Goal: Task Accomplishment & Management: Manage account settings

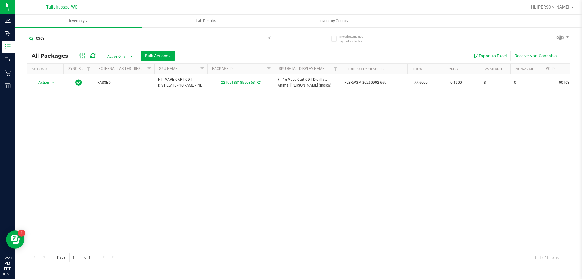
scroll to position [0, 463]
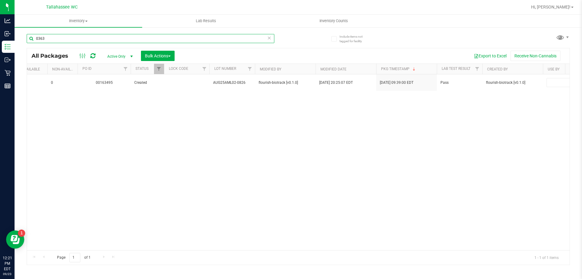
click at [272, 38] on input "0363" at bounding box center [151, 38] width 248 height 9
click at [270, 39] on icon at bounding box center [269, 37] width 4 height 7
click at [266, 39] on input "text" at bounding box center [151, 38] width 248 height 9
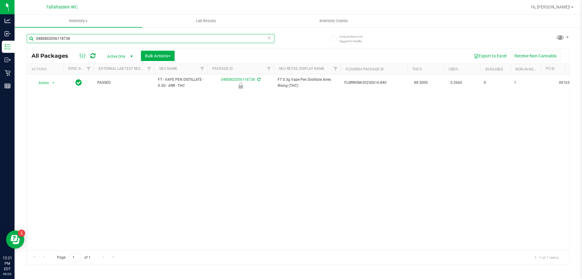
type input "0480802056118738"
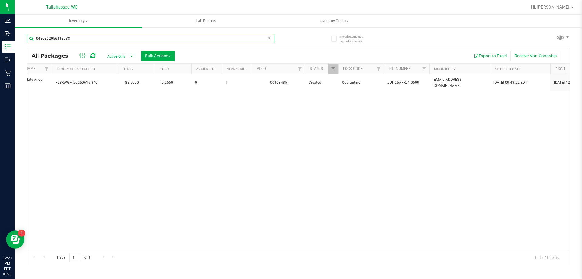
scroll to position [0, 369]
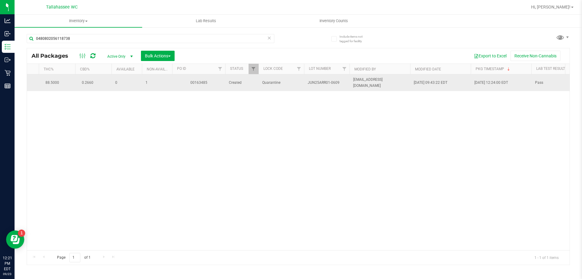
click at [319, 82] on span "JUN25ARR01-0609" at bounding box center [327, 83] width 38 height 6
copy tr "JUN25ARR01-0609"
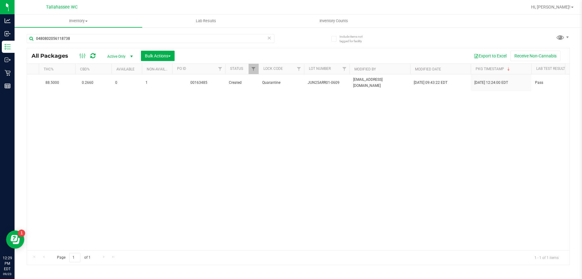
click at [269, 41] on span at bounding box center [269, 38] width 4 height 8
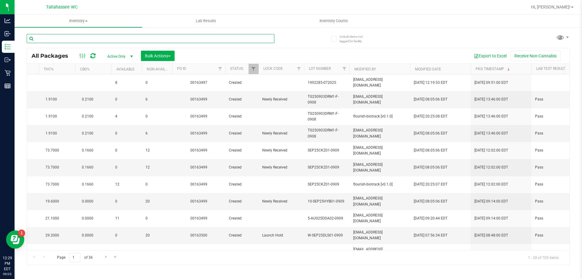
click at [268, 38] on input "text" at bounding box center [151, 38] width 248 height 9
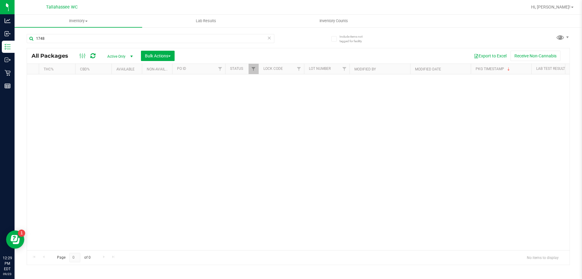
drag, startPoint x: 299, startPoint y: 247, endPoint x: 33, endPoint y: 220, distance: 267.3
click at [110, 44] on div "1748" at bounding box center [151, 41] width 248 height 14
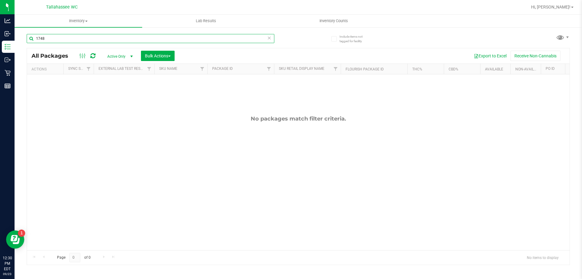
click at [108, 36] on input "1748" at bounding box center [151, 38] width 248 height 9
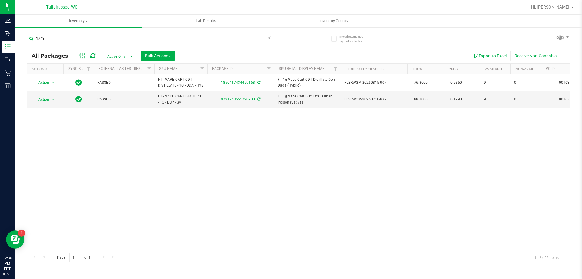
click at [130, 33] on div "1743" at bounding box center [163, 38] width 272 height 19
click at [129, 36] on input "1743" at bounding box center [151, 38] width 248 height 9
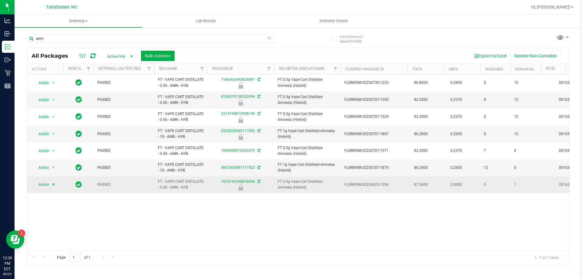
click at [55, 184] on span "select" at bounding box center [53, 184] width 5 height 5
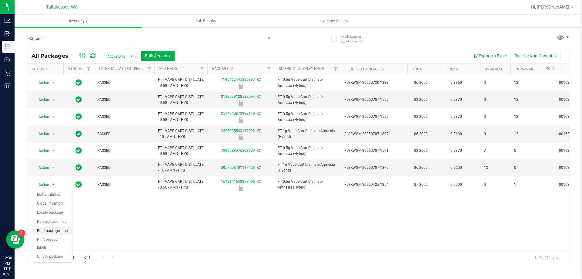
click at [62, 233] on li "Print package label" at bounding box center [52, 230] width 39 height 9
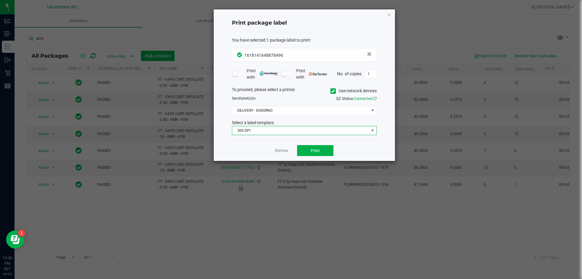
click at [334, 133] on span "300 DPI" at bounding box center [300, 130] width 137 height 8
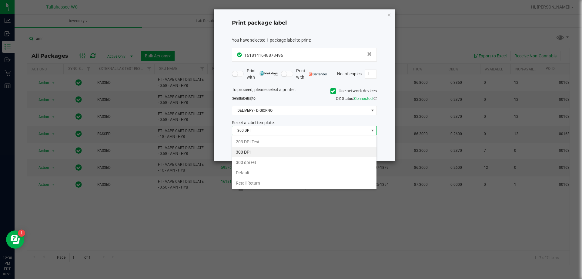
scroll to position [9, 145]
click at [267, 143] on li "203 DPI Test" at bounding box center [304, 141] width 144 height 10
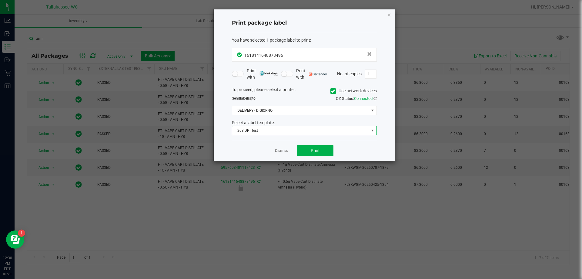
click at [334, 154] on div "Dismiss Print" at bounding box center [304, 150] width 145 height 21
click at [325, 151] on button "Print" at bounding box center [315, 150] width 36 height 11
click at [281, 150] on link "Dismiss" at bounding box center [281, 150] width 13 height 5
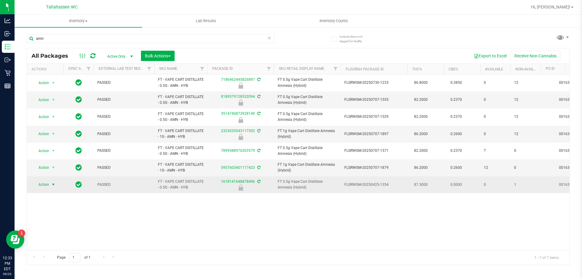
click at [54, 187] on span "select" at bounding box center [54, 184] width 8 height 8
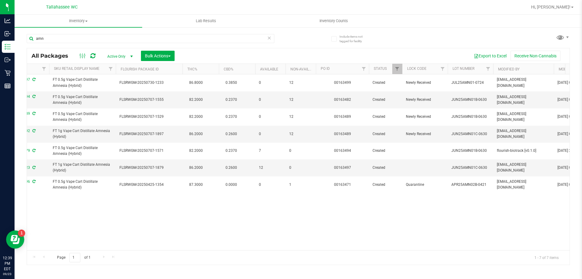
scroll to position [0, 285]
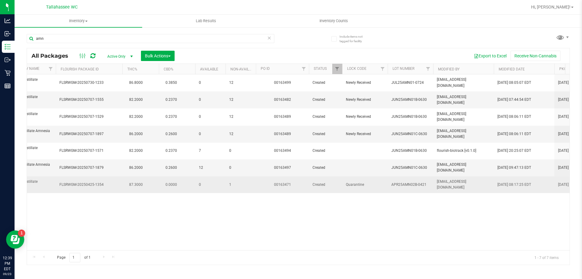
click at [403, 183] on span "APR25AMN02B-0421" at bounding box center [410, 185] width 38 height 6
copy tr "APR25AMN02B-0421"
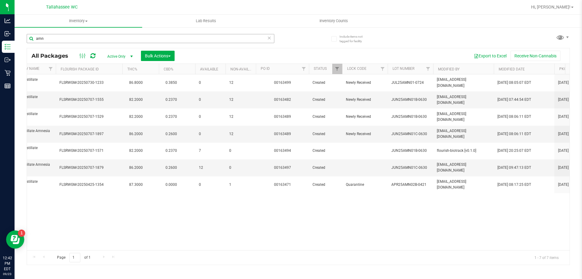
click at [75, 33] on div "amn" at bounding box center [163, 38] width 272 height 19
click at [72, 39] on input "amn" at bounding box center [151, 38] width 248 height 9
type input "2730"
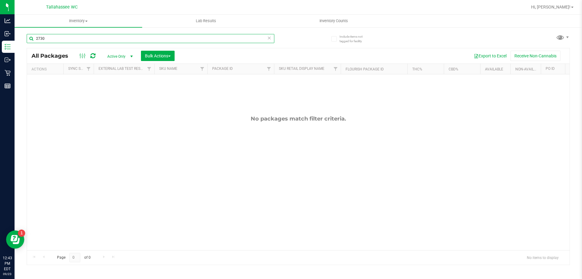
click at [84, 41] on input "2730" at bounding box center [151, 38] width 248 height 9
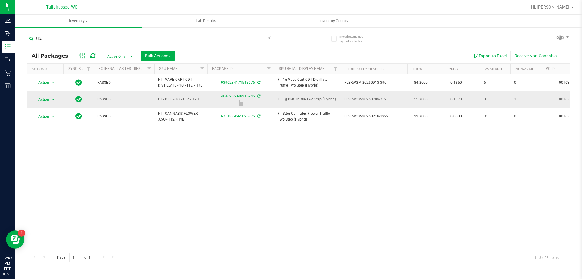
click at [49, 99] on span "Action" at bounding box center [41, 99] width 16 height 8
click at [64, 148] on li "Print package label" at bounding box center [52, 145] width 39 height 9
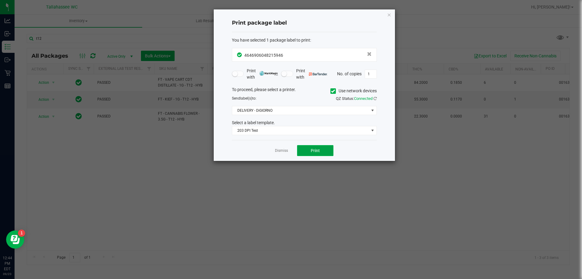
click at [309, 150] on button "Print" at bounding box center [315, 150] width 36 height 11
click at [283, 153] on app-cancel-button "Dismiss" at bounding box center [281, 150] width 13 height 6
click at [282, 151] on link "Dismiss" at bounding box center [281, 150] width 13 height 5
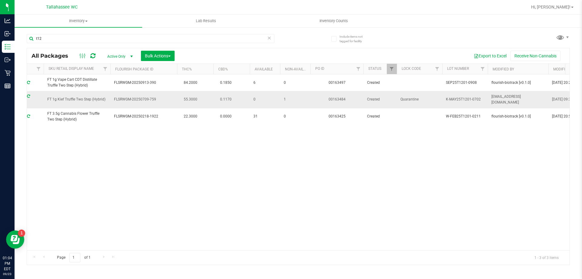
click at [451, 96] on span "K-MAY25T1201-0702" at bounding box center [465, 99] width 38 height 6
click at [454, 99] on span "K-MAY25T1201-0702" at bounding box center [465, 99] width 38 height 6
copy tr "K-MAY25T1201-0702"
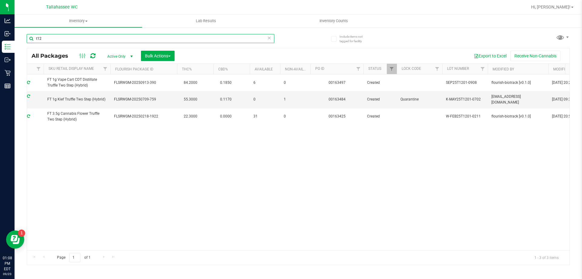
click at [77, 37] on input "t12" at bounding box center [151, 38] width 248 height 9
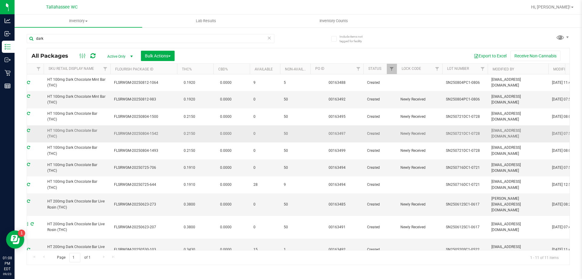
drag, startPoint x: 62, startPoint y: 136, endPoint x: 47, endPoint y: 131, distance: 15.7
click at [47, 131] on span "HT 100mg Dark Chocolate Bar (THC)" at bounding box center [76, 134] width 59 height 12
copy span "HT 100mg Dark Chocolate Bar (THC)"
click at [59, 39] on input "dark" at bounding box center [151, 38] width 248 height 9
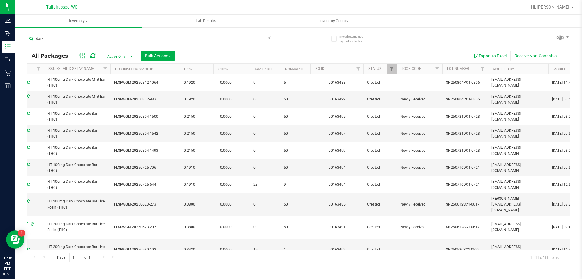
click at [59, 39] on input "dark" at bounding box center [151, 38] width 248 height 9
paste input "HT 100mg Dark Chocolate Bar (THC)"
type input "HT 100mg Dark Chocolate Bar (THC)"
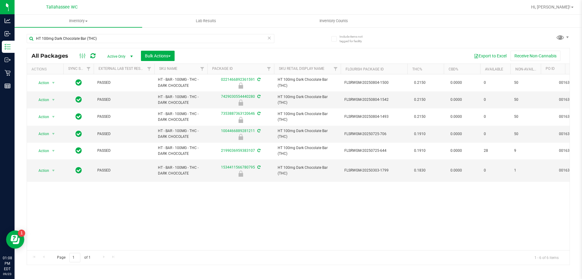
drag, startPoint x: 211, startPoint y: 250, endPoint x: 225, endPoint y: 250, distance: 13.6
click at [225, 250] on div "Page 1 of 1 1 - 6 of 6 items" at bounding box center [298, 257] width 543 height 15
click at [132, 56] on span "select" at bounding box center [131, 56] width 5 height 5
click at [116, 91] on li "All" at bounding box center [118, 93] width 33 height 9
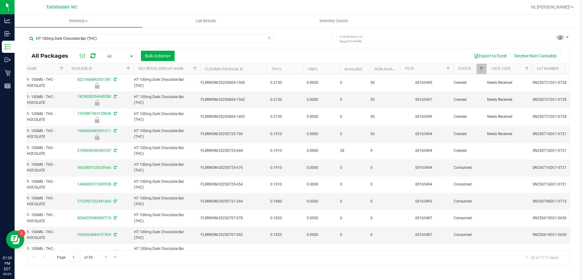
scroll to position [0, 144]
click at [527, 68] on link "Filter" at bounding box center [524, 69] width 10 height 10
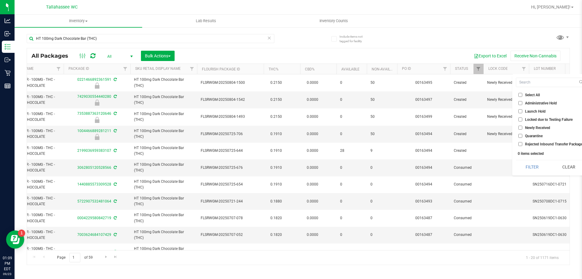
click at [522, 136] on input "Quarantine" at bounding box center [520, 136] width 4 height 4
checkbox input "true"
click at [525, 166] on button "Filter" at bounding box center [532, 166] width 32 height 13
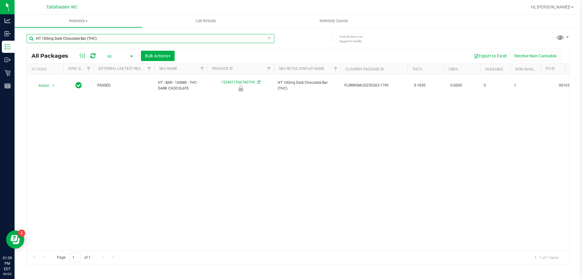
click at [132, 36] on input "HT 100mg Dark Chocolate Bar (THC)" at bounding box center [151, 38] width 248 height 9
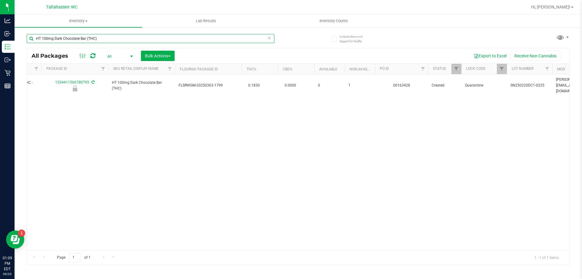
scroll to position [0, 174]
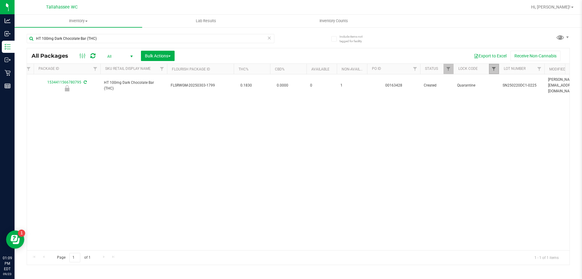
click at [492, 68] on span "Filter" at bounding box center [493, 68] width 5 height 5
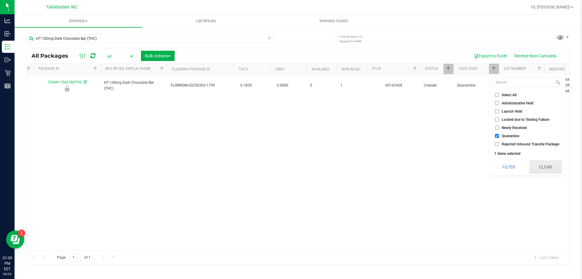
click at [541, 169] on button "Clear" at bounding box center [545, 166] width 32 height 13
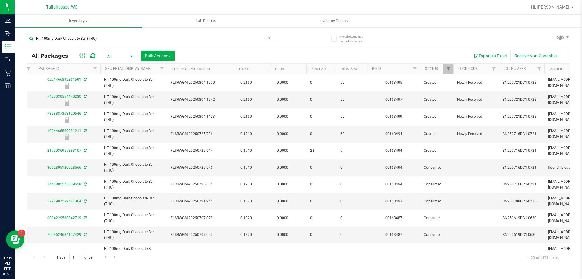
click at [353, 70] on link "Non-Available" at bounding box center [355, 69] width 27 height 4
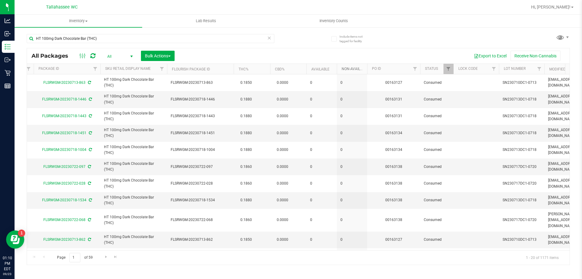
click at [347, 70] on link "Non-Available" at bounding box center [359, 69] width 34 height 4
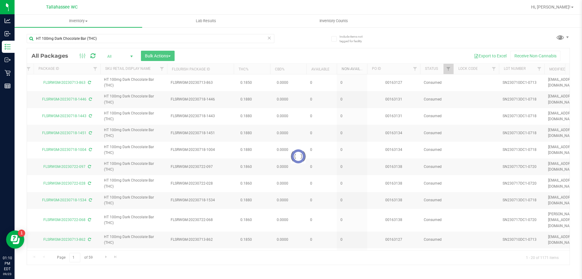
type input "[DATE]"
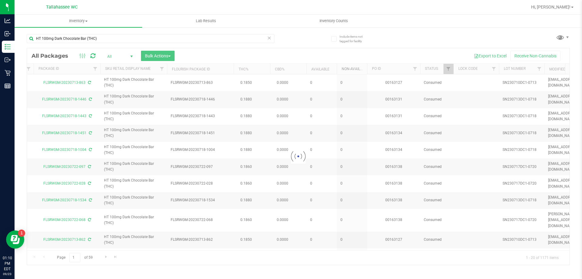
type input "[DATE]"
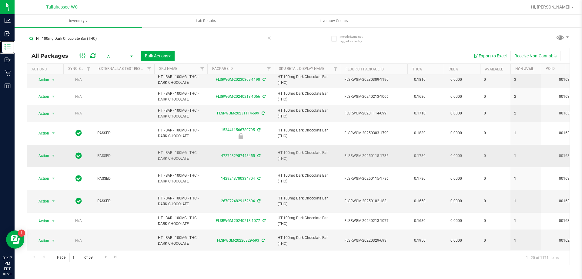
scroll to position [166, 0]
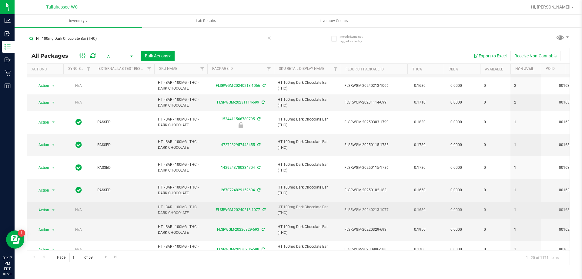
drag, startPoint x: 197, startPoint y: 191, endPoint x: 153, endPoint y: 185, distance: 44.4
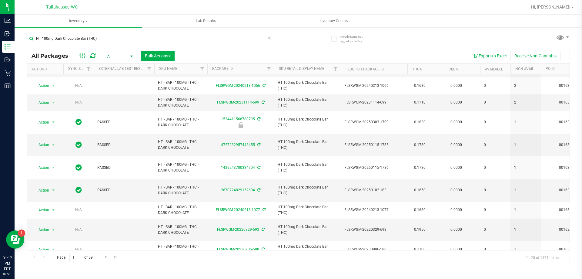
drag, startPoint x: 509, startPoint y: 189, endPoint x: 519, endPoint y: 250, distance: 61.8
click at [519, 250] on div "All Packages All Active Only Lab Samples Locked All External Internal Bulk Acti…" at bounding box center [298, 156] width 543 height 217
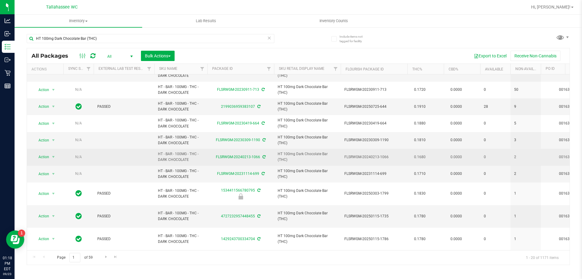
scroll to position [136, 0]
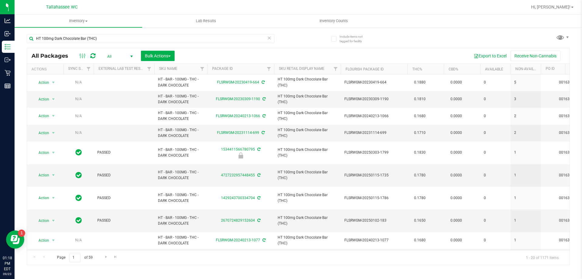
click at [216, 263] on div "Page 1 of 59 1 - 20 of 1171 items" at bounding box center [298, 257] width 543 height 15
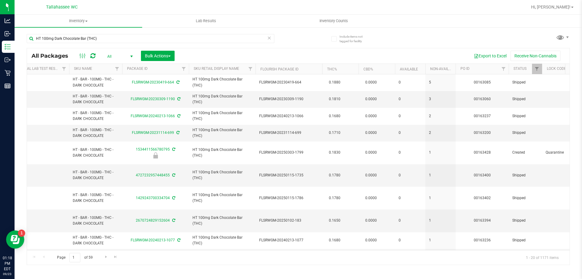
scroll to position [0, 119]
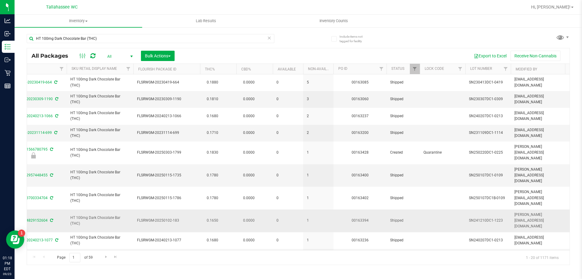
drag, startPoint x: 466, startPoint y: 165, endPoint x: 506, endPoint y: 203, distance: 55.6
click at [506, 203] on tbody "Action Action Edit attributes Global inventory Locate package Package audit log…" at bounding box center [488, 122] width 1336 height 366
click at [505, 172] on span "SN250107DC1-0109" at bounding box center [488, 175] width 38 height 6
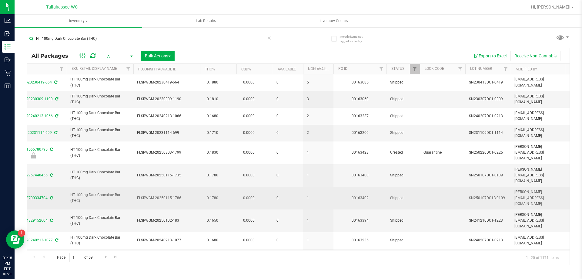
click at [501, 195] on span "SN250107DC1B-0109" at bounding box center [488, 198] width 38 height 6
click at [398, 195] on span "Shipped" at bounding box center [403, 198] width 26 height 6
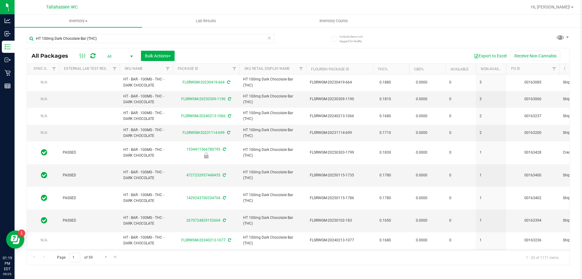
scroll to position [0, 0]
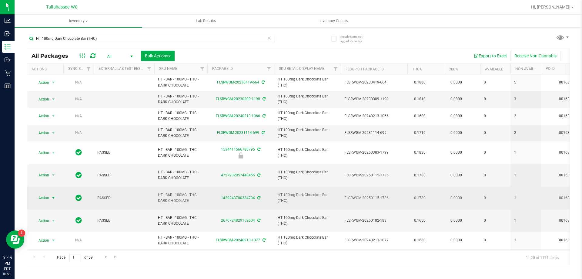
click at [53, 195] on span "select" at bounding box center [53, 197] width 5 height 5
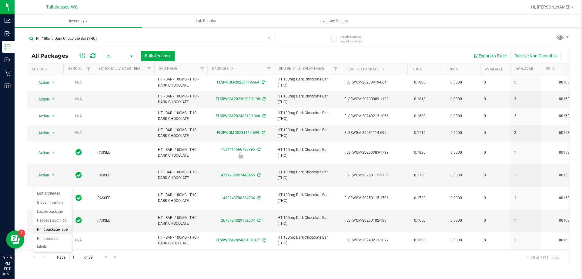
click at [53, 229] on li "Print package label" at bounding box center [52, 229] width 39 height 9
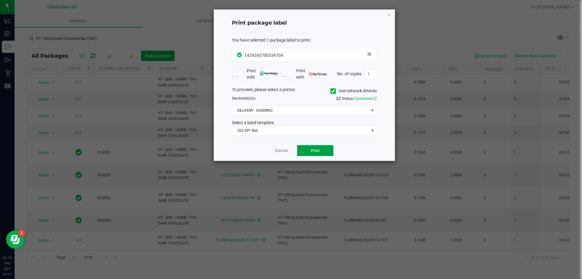
click at [314, 152] on span "Print" at bounding box center [315, 150] width 9 height 5
click at [285, 149] on link "Dismiss" at bounding box center [281, 150] width 13 height 5
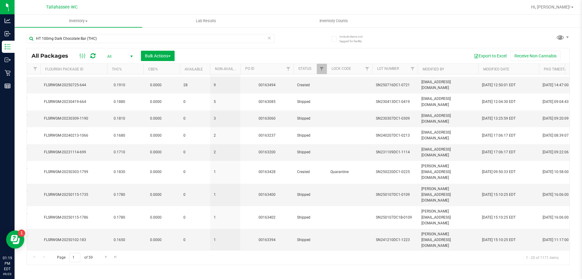
scroll to position [105, 300]
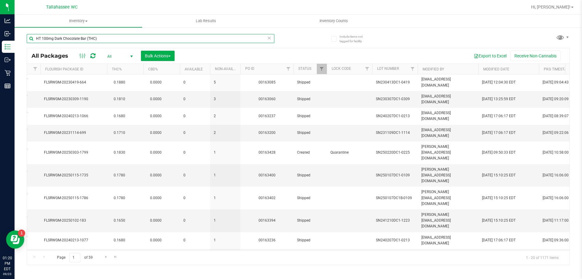
click at [125, 37] on input "HT 100mg Dark Chocolate Bar (THC)" at bounding box center [151, 38] width 248 height 9
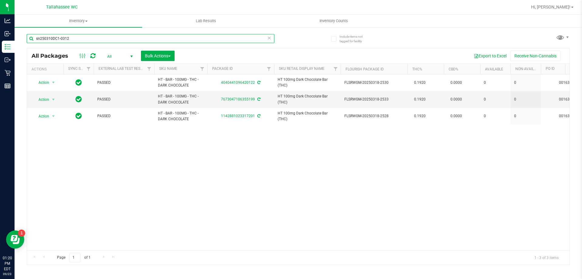
type input "sn250310DC1-0312"
drag, startPoint x: 239, startPoint y: 250, endPoint x: 266, endPoint y: 256, distance: 28.0
click at [266, 256] on div "Page 1 of 1 1 - 3 of 3 items" at bounding box center [298, 257] width 543 height 15
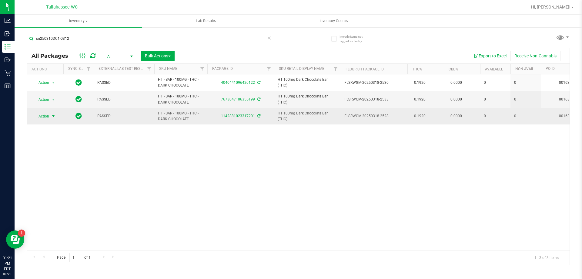
click at [45, 116] on span "Action" at bounding box center [41, 116] width 16 height 8
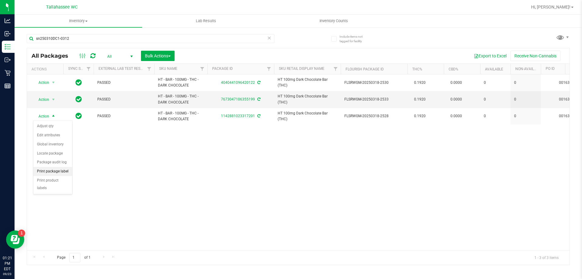
click at [63, 173] on li "Print package label" at bounding box center [52, 171] width 39 height 9
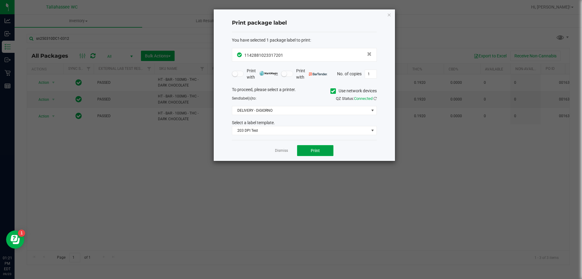
click at [331, 154] on button "Print" at bounding box center [315, 150] width 36 height 11
click at [282, 153] on app-cancel-button "Dismiss" at bounding box center [281, 150] width 13 height 6
click at [282, 153] on link "Dismiss" at bounding box center [281, 150] width 13 height 5
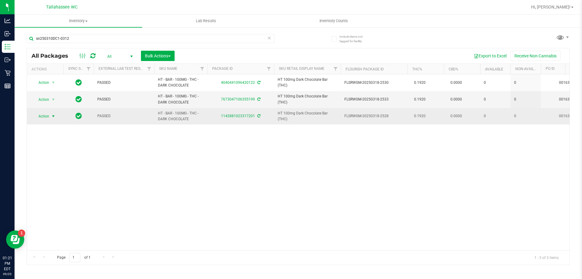
click at [40, 116] on span "Action" at bounding box center [41, 116] width 16 height 8
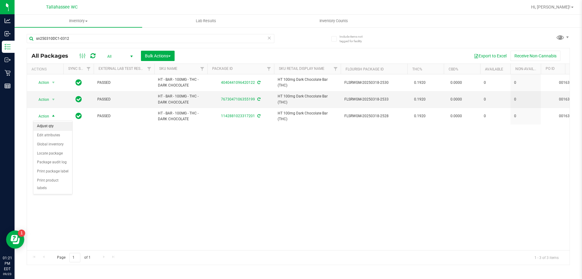
click at [45, 126] on li "Adjust qty" at bounding box center [52, 126] width 39 height 9
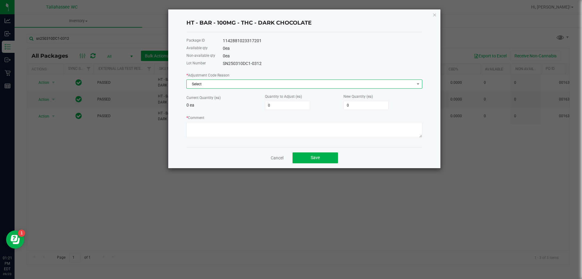
click at [224, 86] on span "Select" at bounding box center [301, 84] width 228 height 8
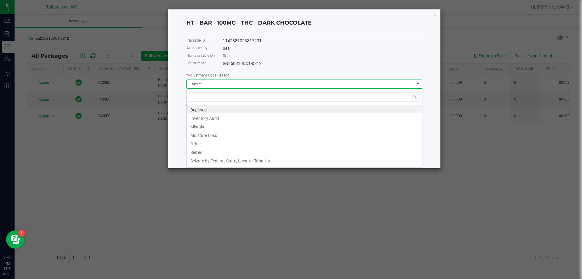
scroll to position [9, 236]
click at [215, 129] on li "Mistake" at bounding box center [304, 126] width 235 height 8
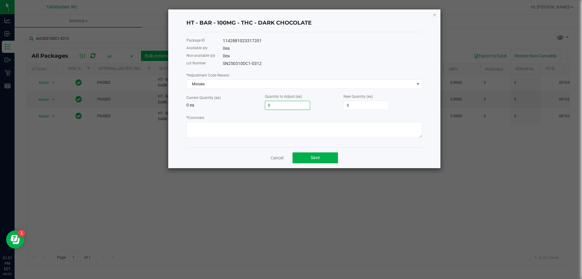
click at [283, 108] on input "0" at bounding box center [287, 105] width 45 height 8
type input "1"
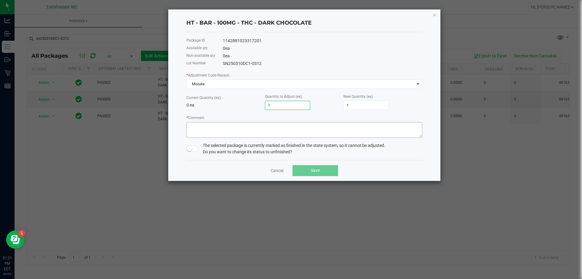
type input "1"
click at [291, 129] on textarea "* Comment" at bounding box center [304, 130] width 236 height 16
type textarea "allocation error +1"
click at [194, 149] on span at bounding box center [192, 148] width 12 height 6
click at [312, 171] on span "Save" at bounding box center [315, 170] width 9 height 5
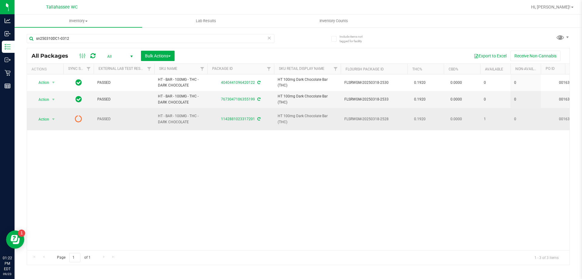
click at [79, 117] on icon at bounding box center [78, 118] width 7 height 7
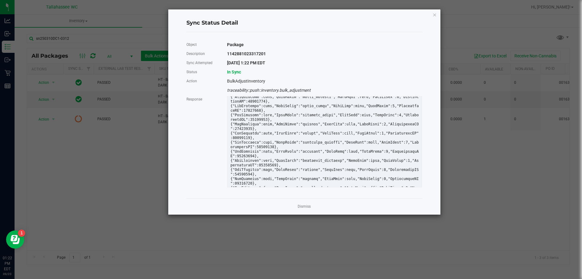
scroll to position [364, 0]
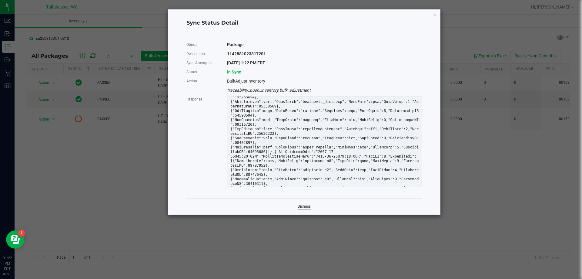
click at [301, 208] on link "Dismiss" at bounding box center [304, 206] width 13 height 5
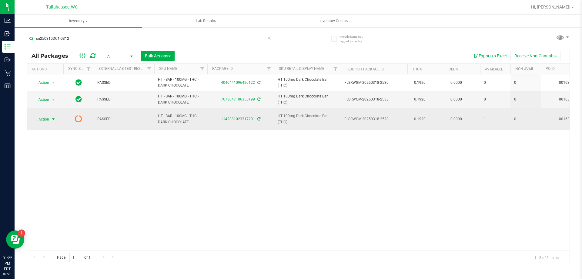
click at [40, 117] on span "Action" at bounding box center [41, 119] width 16 height 8
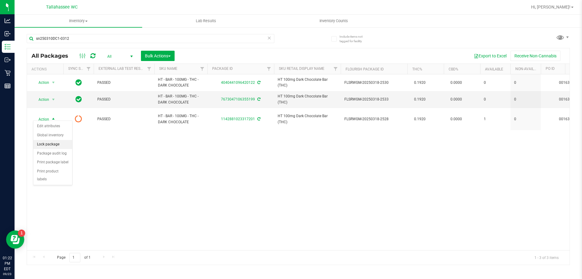
click at [47, 143] on li "Lock package" at bounding box center [52, 144] width 39 height 9
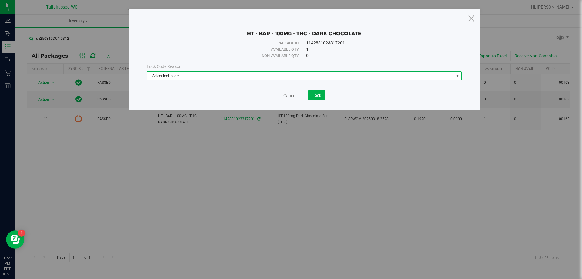
click at [232, 79] on span "Select lock code" at bounding box center [300, 76] width 307 height 8
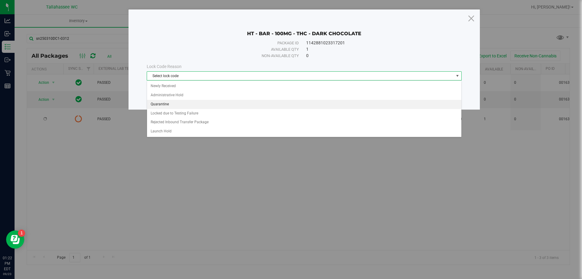
click at [151, 103] on li "Quarantine" at bounding box center [304, 104] width 314 height 9
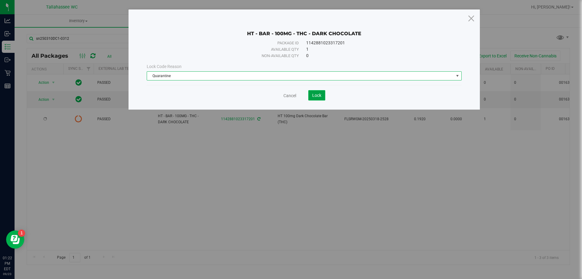
click at [315, 94] on span "Lock" at bounding box center [316, 95] width 9 height 5
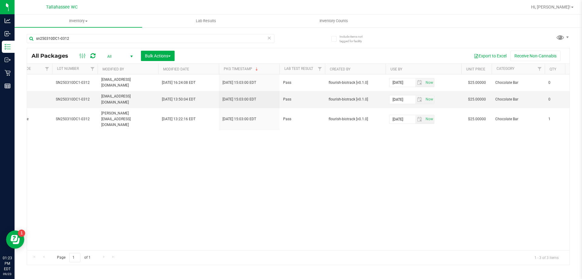
scroll to position [0, 622]
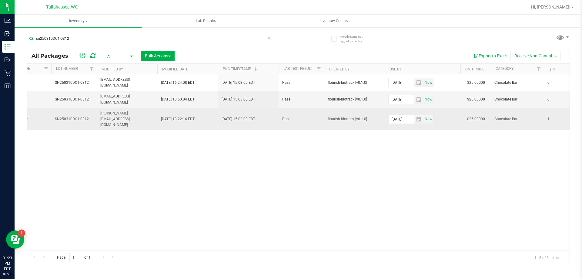
click at [68, 117] on span "SN250310DC1-0312" at bounding box center [74, 119] width 38 height 6
copy tr "SN250310DC1-0312"
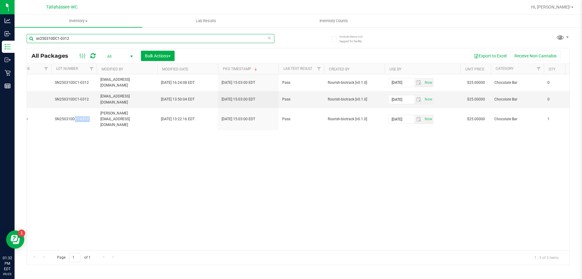
click at [120, 36] on input "sn250310DC1-0312" at bounding box center [151, 38] width 248 height 9
paste input "1429243700334704"
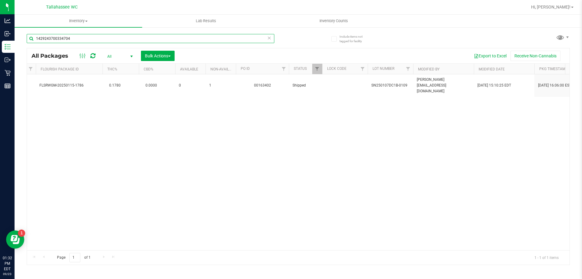
scroll to position [0, 274]
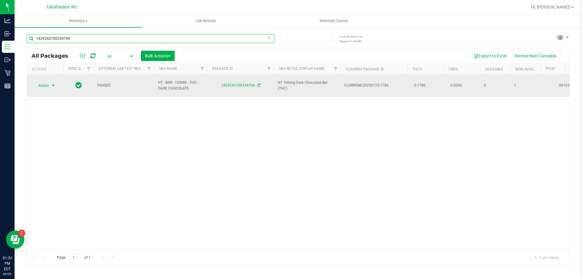
type input "1429243700334704"
click at [37, 84] on span "Action" at bounding box center [41, 85] width 16 height 8
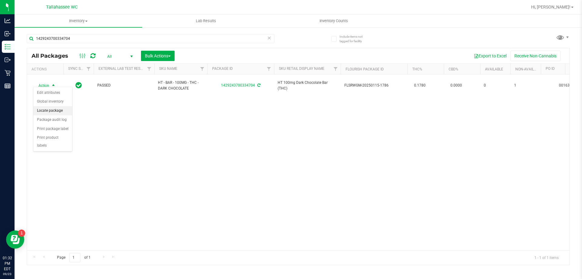
click at [62, 109] on li "Locate package" at bounding box center [52, 110] width 39 height 9
click at [52, 83] on span "select" at bounding box center [53, 85] width 5 height 5
click at [53, 94] on li "Edit attributes" at bounding box center [52, 92] width 39 height 9
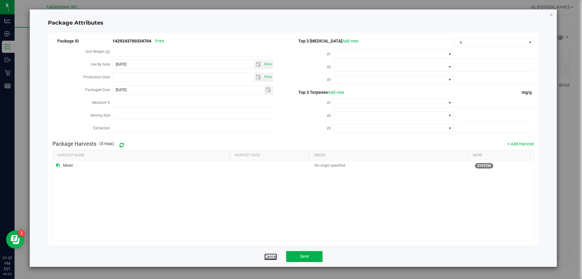
click at [272, 256] on link "Cancel" at bounding box center [270, 256] width 13 height 6
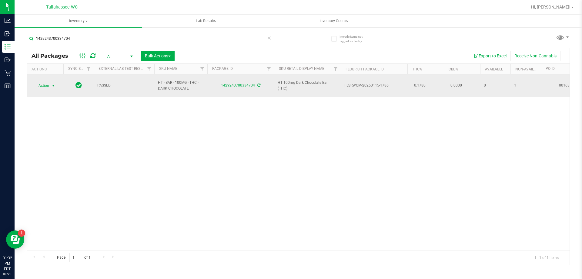
click at [52, 83] on span "select" at bounding box center [53, 85] width 5 height 5
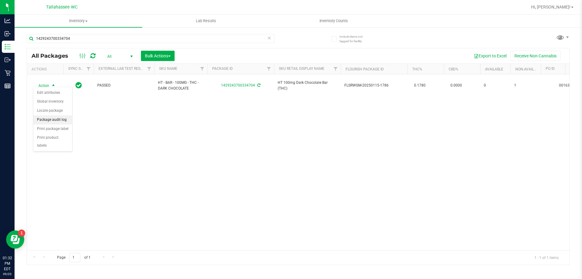
click at [60, 120] on li "Package audit log" at bounding box center [52, 119] width 39 height 9
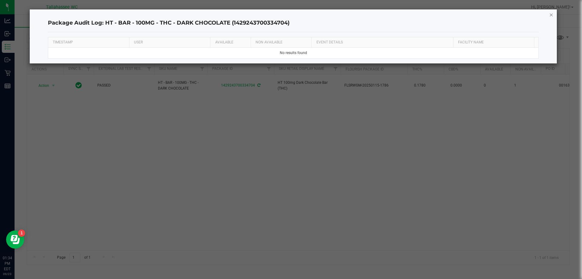
click at [552, 16] on icon "button" at bounding box center [551, 14] width 4 height 7
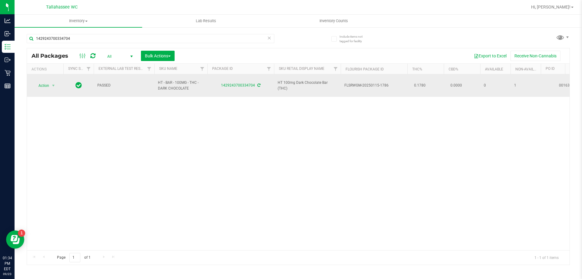
drag, startPoint x: 294, startPoint y: 84, endPoint x: 272, endPoint y: 75, distance: 24.0
copy tr "HT 100mg Dark Chocolate Bar (THC)"
drag, startPoint x: 312, startPoint y: 77, endPoint x: 286, endPoint y: 79, distance: 26.7
click at [286, 80] on span "HT 100mg Dark Chocolate Bar (THC)" at bounding box center [307, 86] width 59 height 12
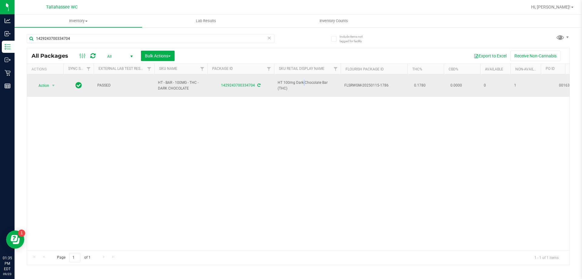
click at [286, 80] on span "HT 100mg Dark Chocolate Bar (THC)" at bounding box center [307, 86] width 59 height 12
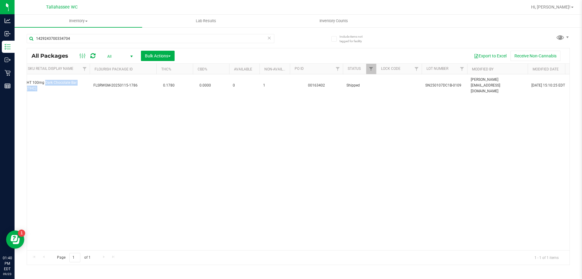
scroll to position [0, 250]
click at [341, 98] on div "Action Action Edit attributes Global inventory Locate package Package audit log…" at bounding box center [298, 162] width 543 height 176
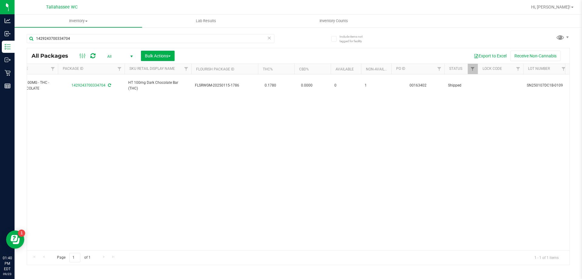
scroll to position [0, 0]
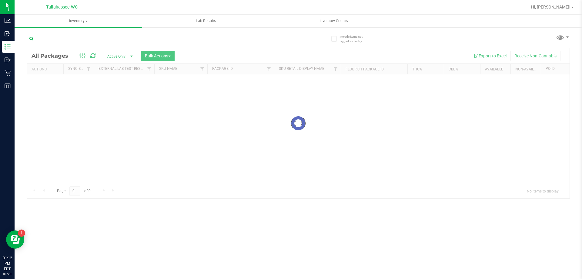
click at [93, 41] on input "text" at bounding box center [151, 38] width 248 height 9
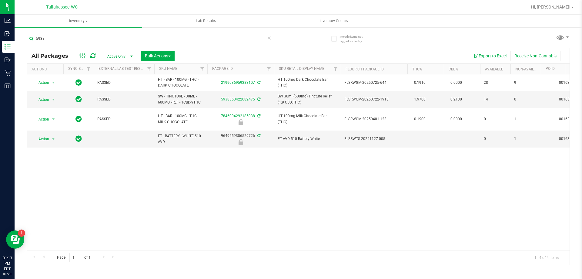
click at [151, 35] on input "5938" at bounding box center [151, 38] width 248 height 9
type input "3940"
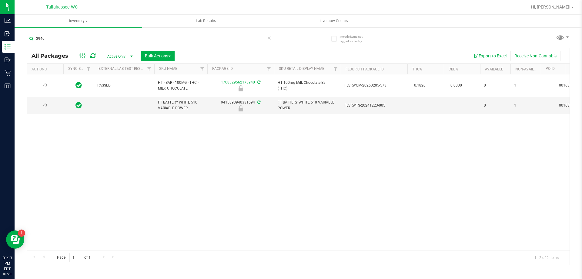
type input "2025-08-04"
type input "3940"
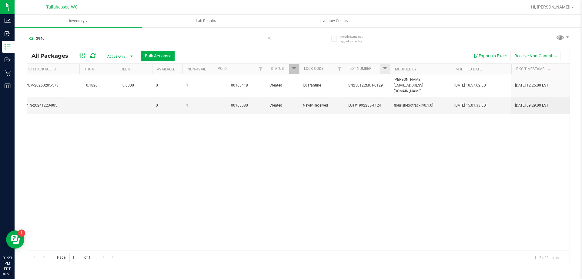
scroll to position [0, 330]
drag, startPoint x: 346, startPoint y: 100, endPoint x: 388, endPoint y: 99, distance: 41.8
click at [388, 99] on td "LOT#1992285-1124" at bounding box center [365, 105] width 45 height 17
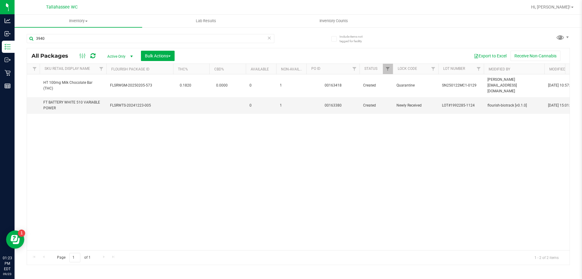
scroll to position [0, 0]
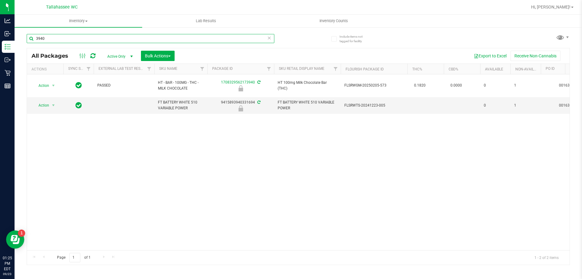
click at [272, 39] on input "3940" at bounding box center [151, 38] width 248 height 9
click at [269, 39] on icon at bounding box center [269, 37] width 4 height 7
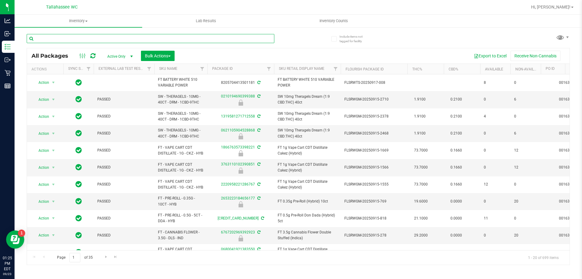
click at [264, 38] on input "text" at bounding box center [151, 38] width 248 height 9
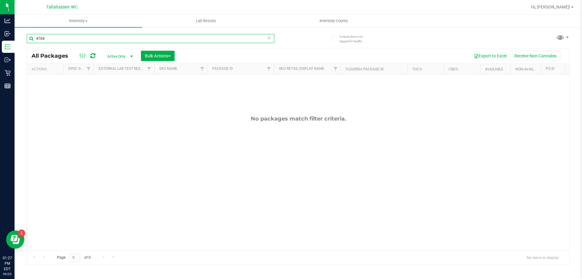
click at [272, 40] on input "4704" at bounding box center [151, 38] width 248 height 9
type input "4704"
click at [269, 39] on icon at bounding box center [269, 37] width 4 height 7
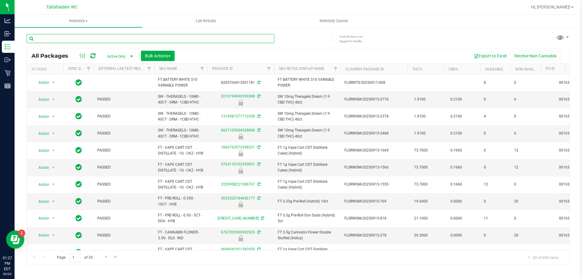
click at [267, 38] on input "text" at bounding box center [151, 38] width 248 height 9
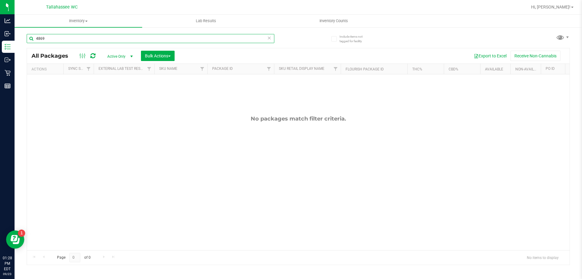
click at [127, 35] on input "4869" at bounding box center [151, 38] width 248 height 9
click at [98, 38] on input "4704" at bounding box center [151, 38] width 248 height 9
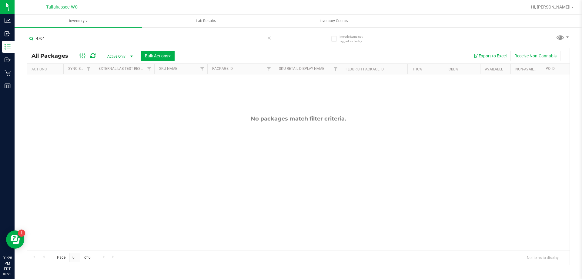
click at [98, 38] on input "4704" at bounding box center [151, 38] width 248 height 9
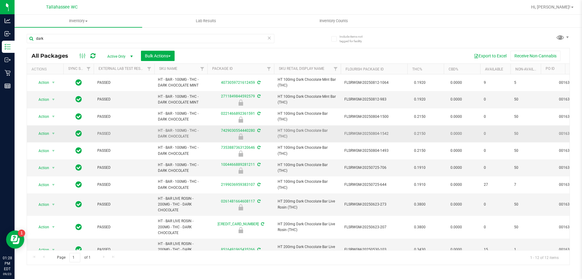
drag, startPoint x: 196, startPoint y: 136, endPoint x: 154, endPoint y: 131, distance: 42.5
copy tr "HT - BAR - 100MG - THC - DARK CHOCOLATE"
click at [119, 42] on input "dark" at bounding box center [151, 38] width 248 height 9
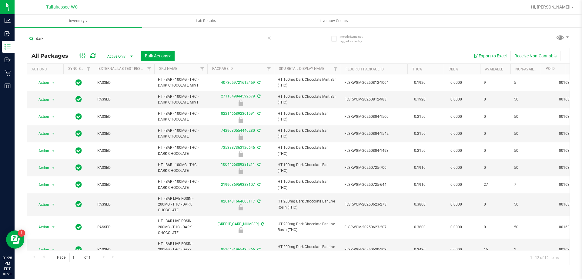
paste input "HT - BAR - 100MG - THC - DARK CHOCOLATE"
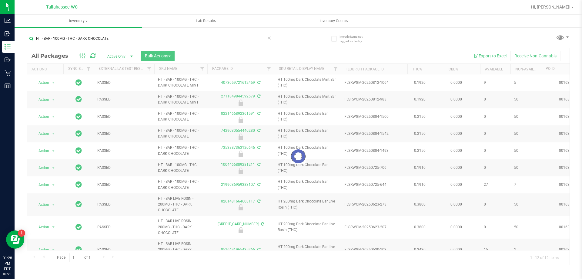
click at [41, 38] on input "HT - BAR - 100MG - THC - DARK CHOCOLATE" at bounding box center [151, 38] width 248 height 9
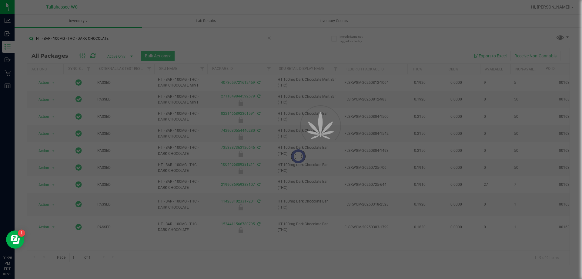
type input "HT - BAR - 100MG - THC - DARK CHOCOLATE"
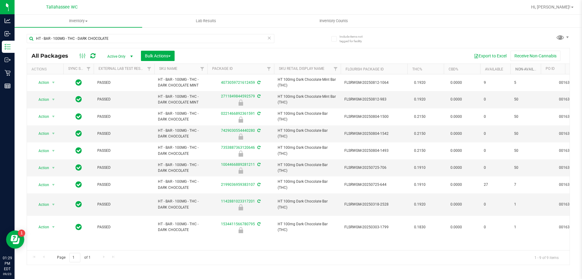
click at [524, 70] on link "Non-Available" at bounding box center [528, 69] width 27 height 4
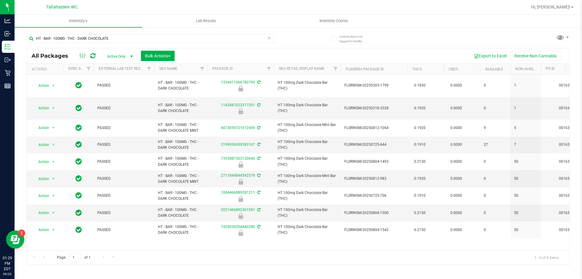
click at [0, 0] on span "Active Only" at bounding box center [0, 0] width 0 height 0
click at [119, 90] on li "All" at bounding box center [118, 93] width 33 height 9
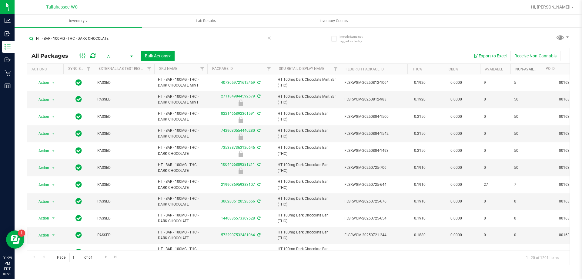
click at [518, 69] on link "Non-Available" at bounding box center [528, 69] width 27 height 4
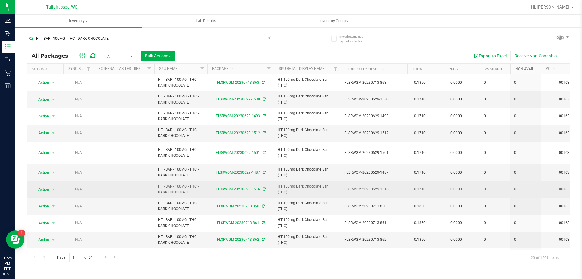
scroll to position [165, 0]
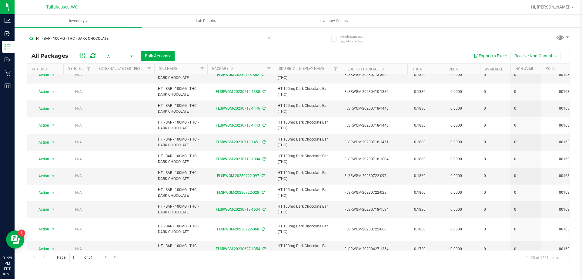
click at [526, 71] on th "Non-Available" at bounding box center [526, 69] width 30 height 11
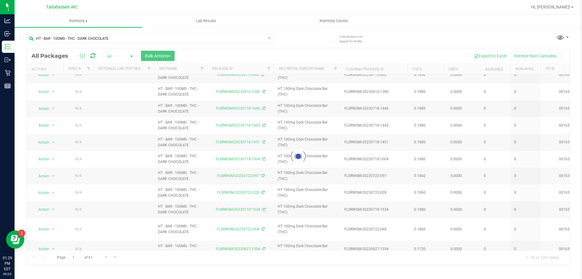
click at [526, 69] on div at bounding box center [298, 156] width 543 height 216
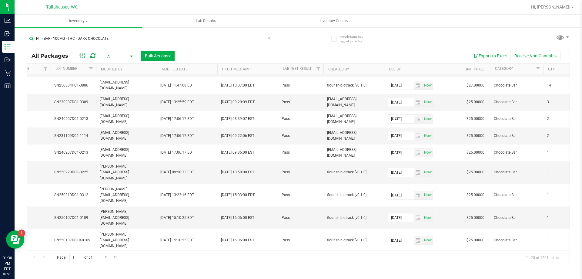
scroll to position [166, 628]
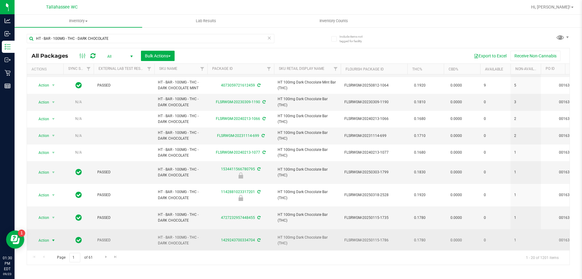
click at [44, 236] on span "Action" at bounding box center [41, 240] width 16 height 8
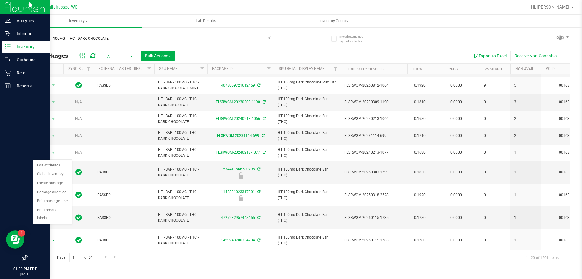
click at [10, 213] on div at bounding box center [25, 172] width 50 height 159
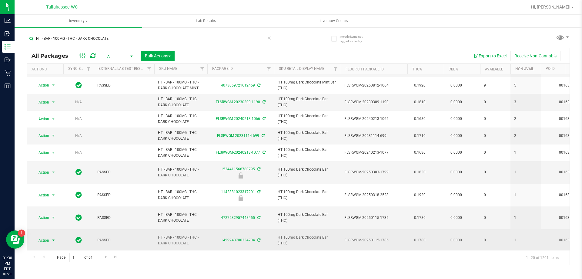
click at [55, 238] on span "select" at bounding box center [53, 240] width 5 height 5
click at [42, 236] on span "Action" at bounding box center [41, 240] width 16 height 8
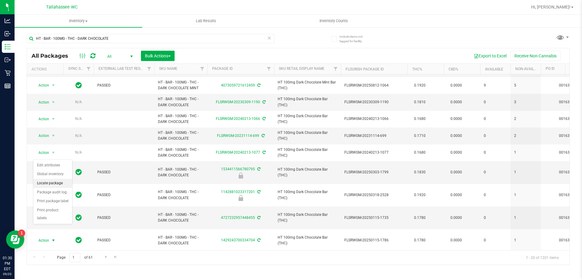
click at [54, 183] on li "Locate package" at bounding box center [52, 183] width 39 height 9
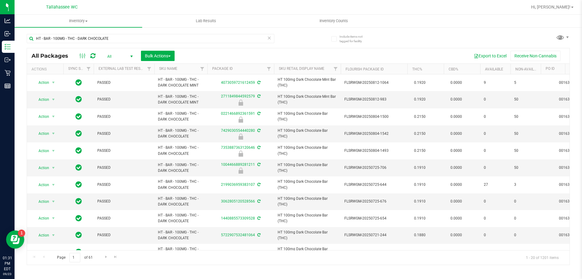
click at [521, 66] on th "Non-Available" at bounding box center [526, 69] width 30 height 11
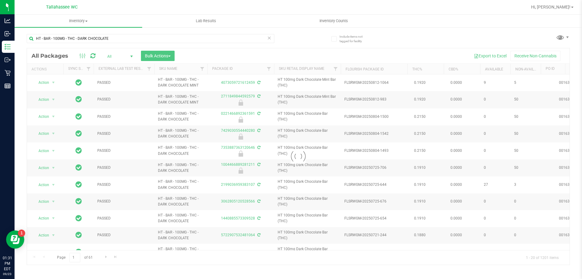
click at [521, 70] on div at bounding box center [298, 156] width 543 height 216
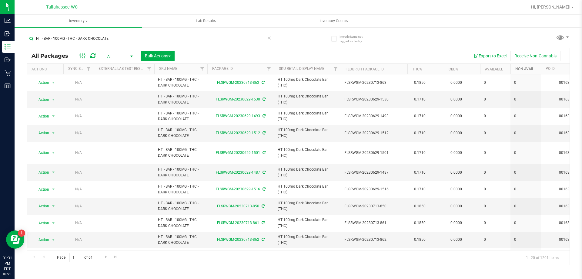
click at [524, 67] on link "Non-Available" at bounding box center [532, 69] width 34 height 4
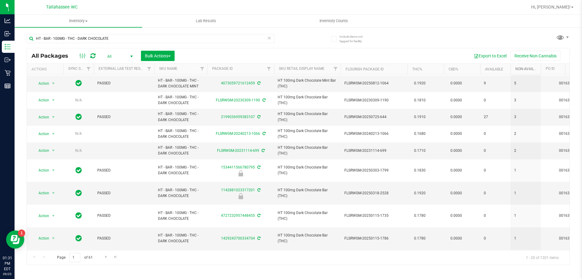
scroll to position [166, 0]
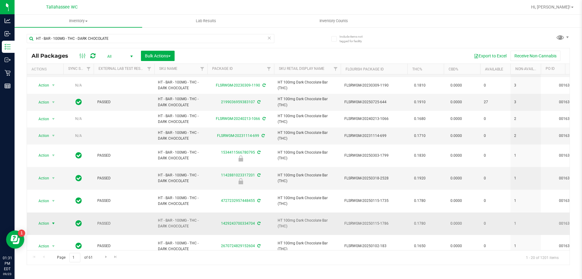
click at [50, 219] on span "select" at bounding box center [54, 223] width 8 height 8
drag, startPoint x: 219, startPoint y: 203, endPoint x: 261, endPoint y: 203, distance: 42.1
click at [261, 220] on div "1429243700334704" at bounding box center [240, 223] width 69 height 6
copy div "1429243700334704"
drag, startPoint x: 33, startPoint y: 184, endPoint x: 526, endPoint y: 196, distance: 493.2
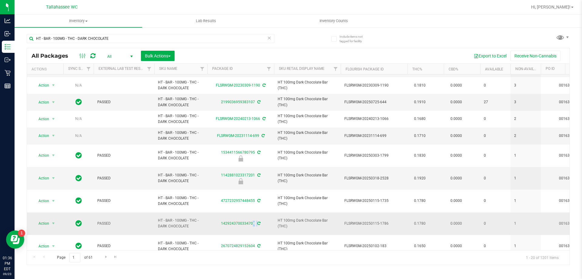
click at [517, 259] on div "Inventory All packages All inventory Waste log Create inventory Lab Results Inv…" at bounding box center [299, 147] width 568 height 264
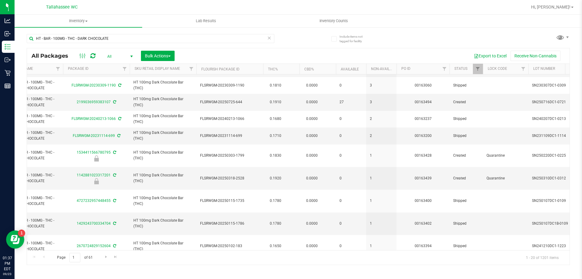
scroll to position [0, 112]
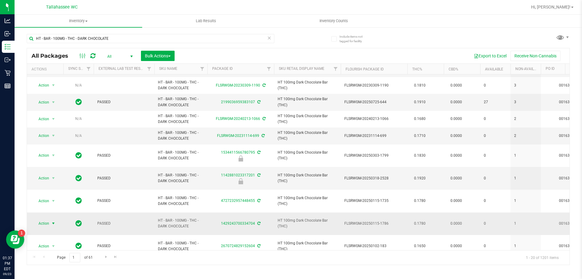
click at [46, 219] on span "Action" at bounding box center [41, 223] width 16 height 8
click at [64, 248] on li "Print package label" at bounding box center [52, 249] width 39 height 9
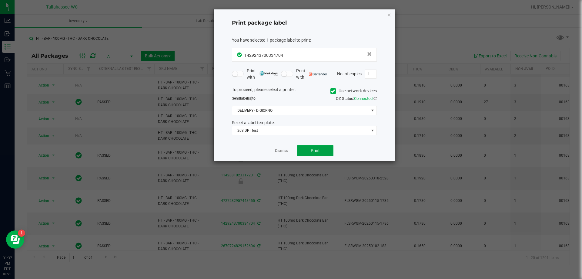
click at [324, 150] on button "Print" at bounding box center [315, 150] width 36 height 11
click at [282, 151] on link "Dismiss" at bounding box center [281, 150] width 13 height 5
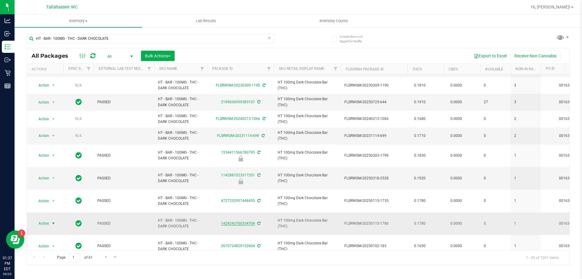
click at [252, 221] on link "1429243700334704" at bounding box center [238, 223] width 34 height 4
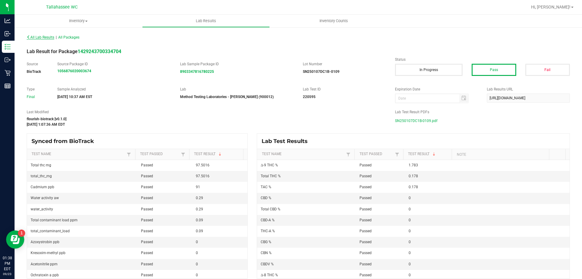
click at [39, 37] on span "All Lab Results" at bounding box center [41, 37] width 28 height 4
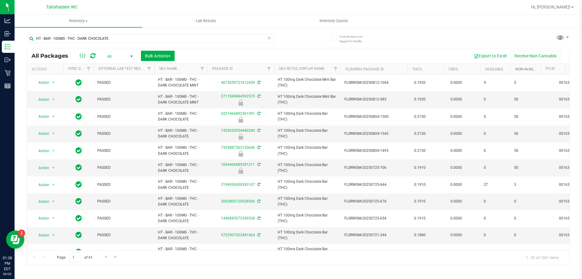
click at [528, 70] on link "Non-Available" at bounding box center [528, 69] width 27 height 4
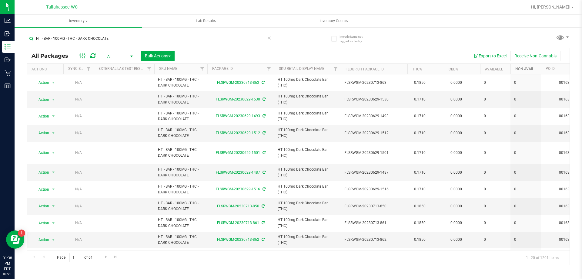
click at [528, 70] on link "Non-Available" at bounding box center [532, 69] width 34 height 4
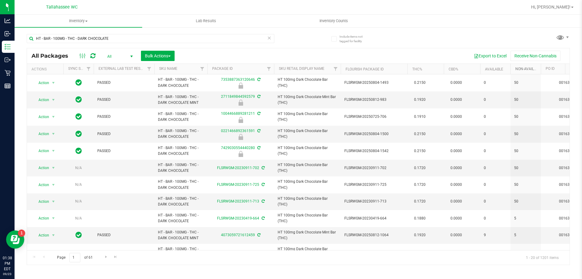
click at [528, 69] on link "Non-Available" at bounding box center [532, 69] width 34 height 4
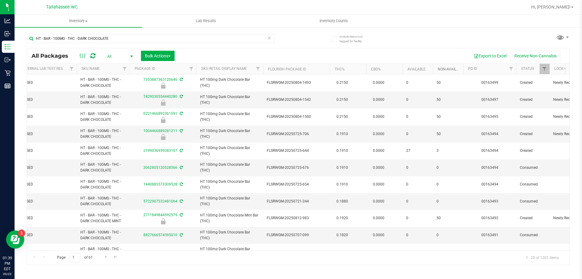
scroll to position [0, 10]
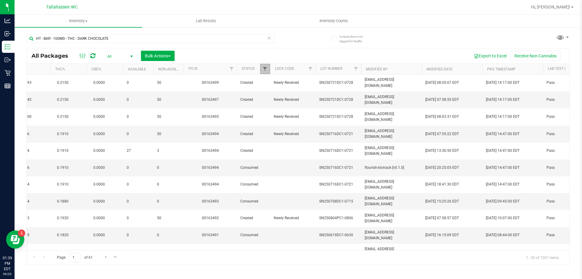
click at [267, 67] on span "Filter" at bounding box center [265, 68] width 5 height 5
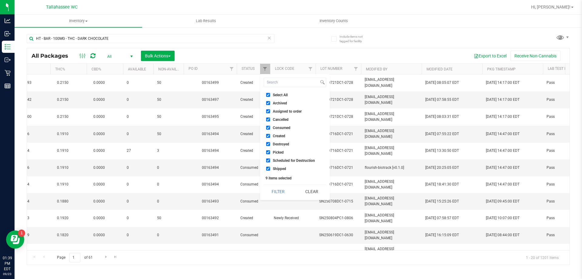
click at [309, 44] on div "HT - BAR - 100MG - THC - DARK CHOCOLATE All Packages All Active Only Lab Sample…" at bounding box center [298, 146] width 543 height 236
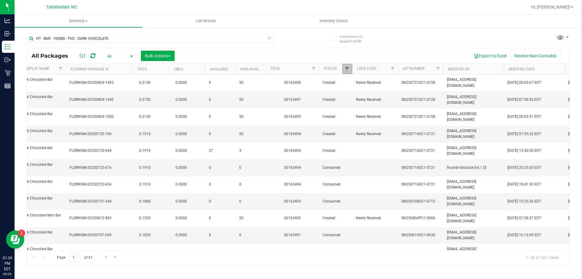
click at [350, 70] on span "Filter" at bounding box center [347, 68] width 5 height 5
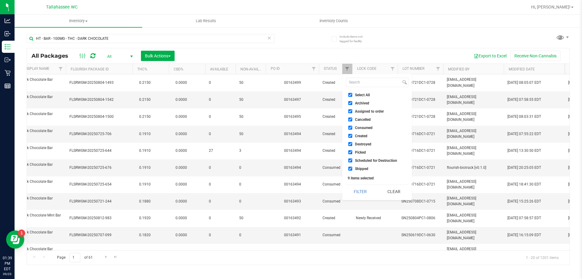
click at [350, 119] on input "Cancelled" at bounding box center [350, 119] width 4 height 4
checkbox input "false"
click at [350, 108] on ul "Select All Archived Assigned to order Cancelled Consumed Created Destroyed Pick…" at bounding box center [377, 132] width 62 height 80
click at [348, 103] on input "Archived" at bounding box center [350, 103] width 4 height 4
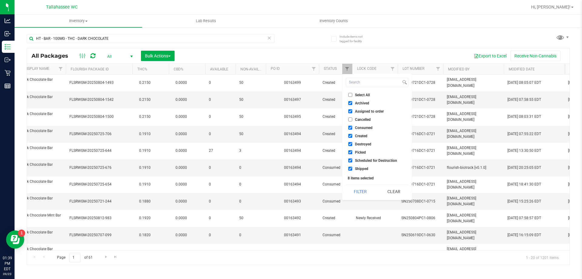
checkbox input "false"
click at [351, 111] on input "Assigned to order" at bounding box center [350, 111] width 4 height 4
checkbox input "false"
click at [349, 129] on input "Consumed" at bounding box center [350, 128] width 4 height 4
checkbox input "false"
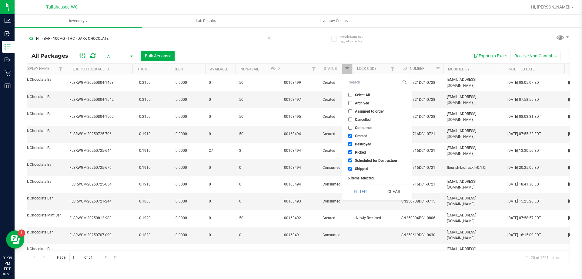
click at [350, 135] on input "Created" at bounding box center [350, 136] width 4 height 4
checkbox input "false"
click at [350, 143] on input "Destroyed" at bounding box center [350, 144] width 4 height 4
checkbox input "false"
click at [350, 152] on input "Picked" at bounding box center [350, 152] width 4 height 4
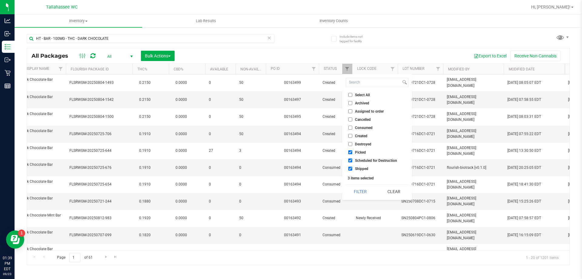
checkbox input "false"
click at [350, 159] on input "Scheduled for Destruction" at bounding box center [350, 160] width 4 height 4
checkbox input "false"
click at [364, 189] on button "Filter" at bounding box center [360, 191] width 29 height 13
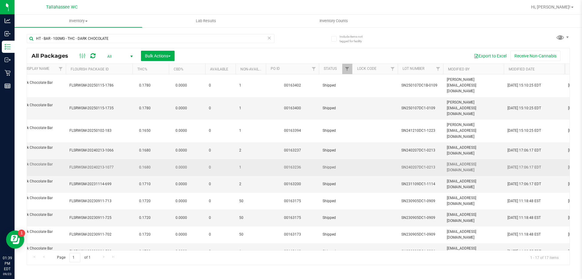
click at [246, 164] on span "1" at bounding box center [250, 167] width 23 height 6
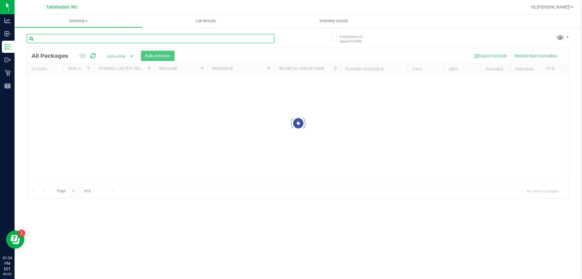
click at [132, 39] on input "text" at bounding box center [151, 38] width 248 height 9
type input "1639400916744869"
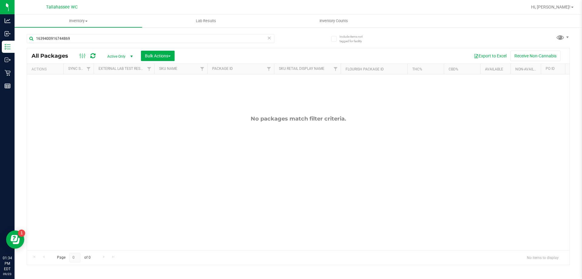
click at [120, 56] on span "Active Only" at bounding box center [118, 56] width 33 height 8
click at [118, 91] on li "All" at bounding box center [118, 93] width 33 height 9
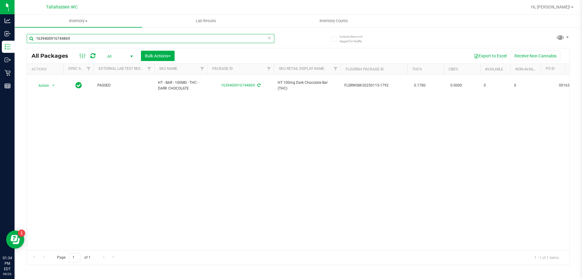
click at [211, 42] on input "1639400916744869" at bounding box center [151, 38] width 248 height 9
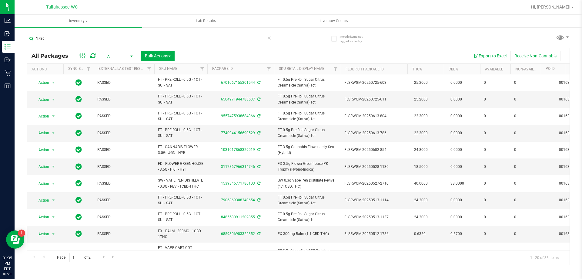
click at [185, 36] on input "1786" at bounding box center [151, 38] width 248 height 9
paste input "HT 100mg Dark Chocolate Bar (THC)"
type input "HT 100mg Dark Chocolate Bar (THC)"
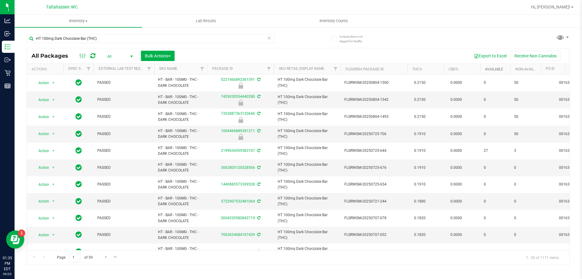
click at [496, 70] on link "Available" at bounding box center [494, 69] width 18 height 4
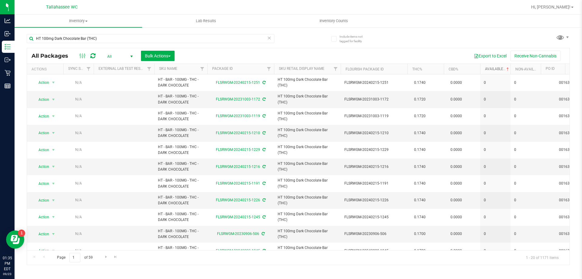
click at [496, 70] on link "Available" at bounding box center [497, 69] width 25 height 4
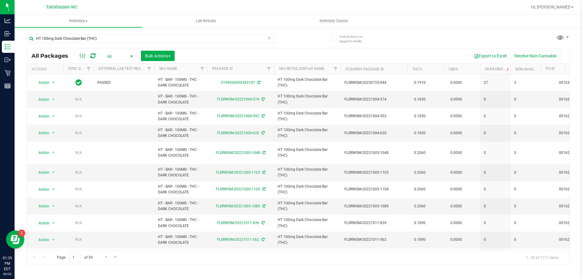
click at [133, 58] on span "select" at bounding box center [131, 56] width 5 height 5
click at [122, 68] on li "Active Only" at bounding box center [118, 66] width 33 height 9
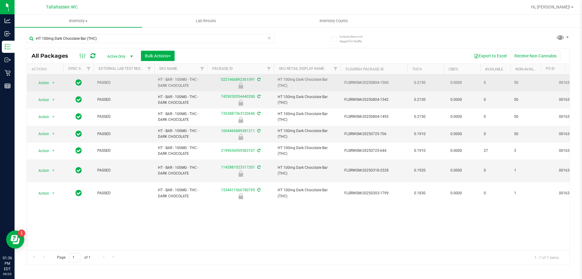
drag, startPoint x: 513, startPoint y: 133, endPoint x: 507, endPoint y: 83, distance: 50.8
drag, startPoint x: 523, startPoint y: 132, endPoint x: 501, endPoint y: 77, distance: 58.7
click at [500, 85] on span "0" at bounding box center [495, 83] width 23 height 6
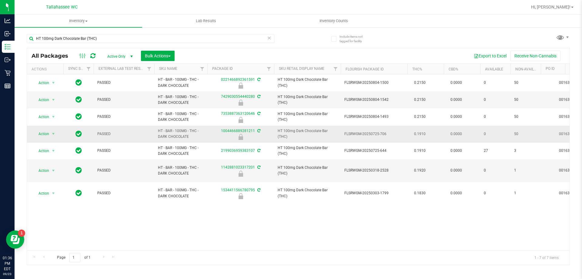
drag, startPoint x: 504, startPoint y: 82, endPoint x: 534, endPoint y: 127, distance: 53.7
click at [408, 213] on div "Action Action Edit attributes Global inventory Locate package Package audit log…" at bounding box center [298, 162] width 543 height 176
